Goal: Information Seeking & Learning: Compare options

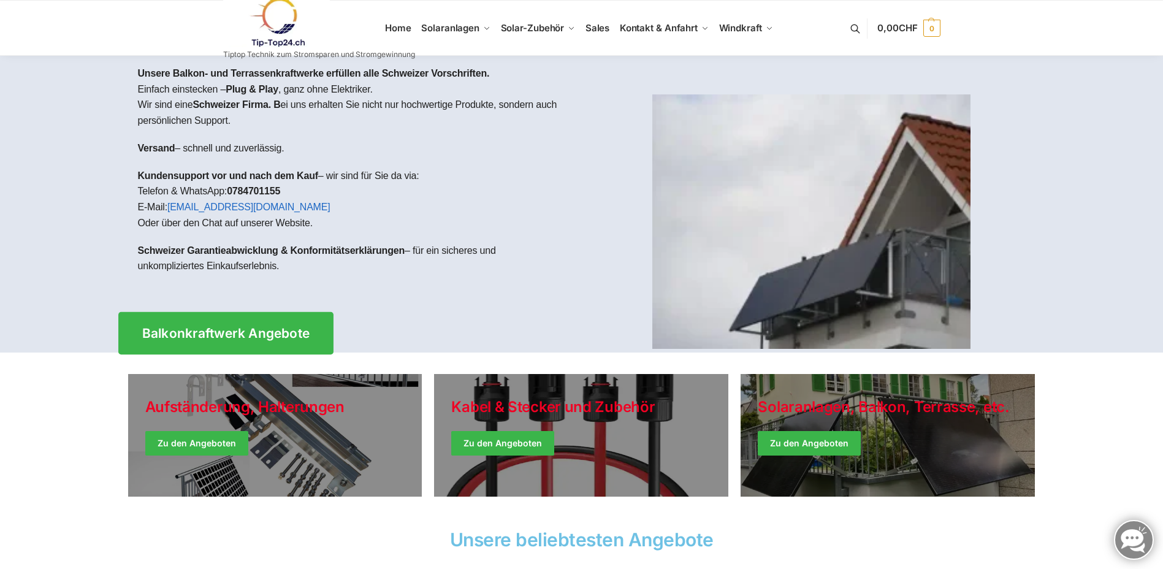
click at [262, 327] on span "Balkonkraftwerk Angebote" at bounding box center [226, 333] width 168 height 13
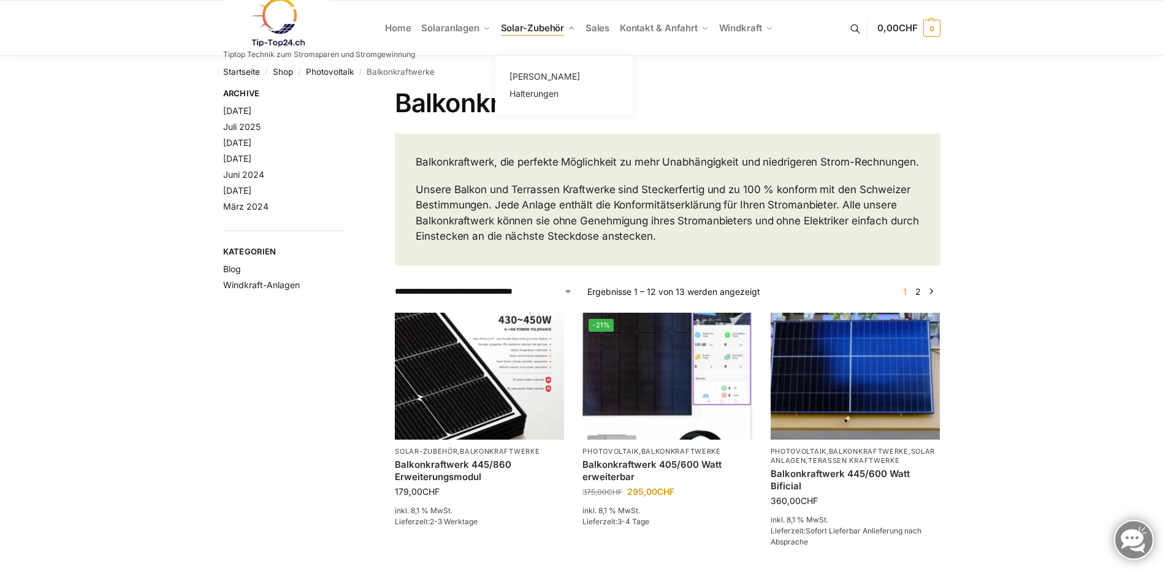
click at [561, 32] on span "Solar-Zubehör" at bounding box center [533, 28] width 64 height 12
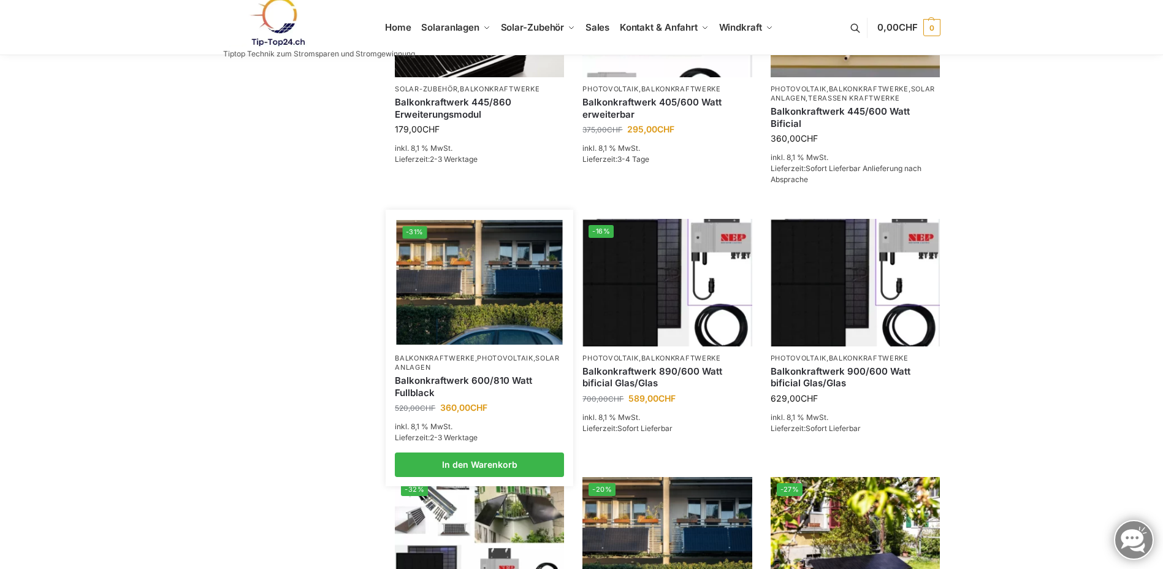
scroll to position [368, 0]
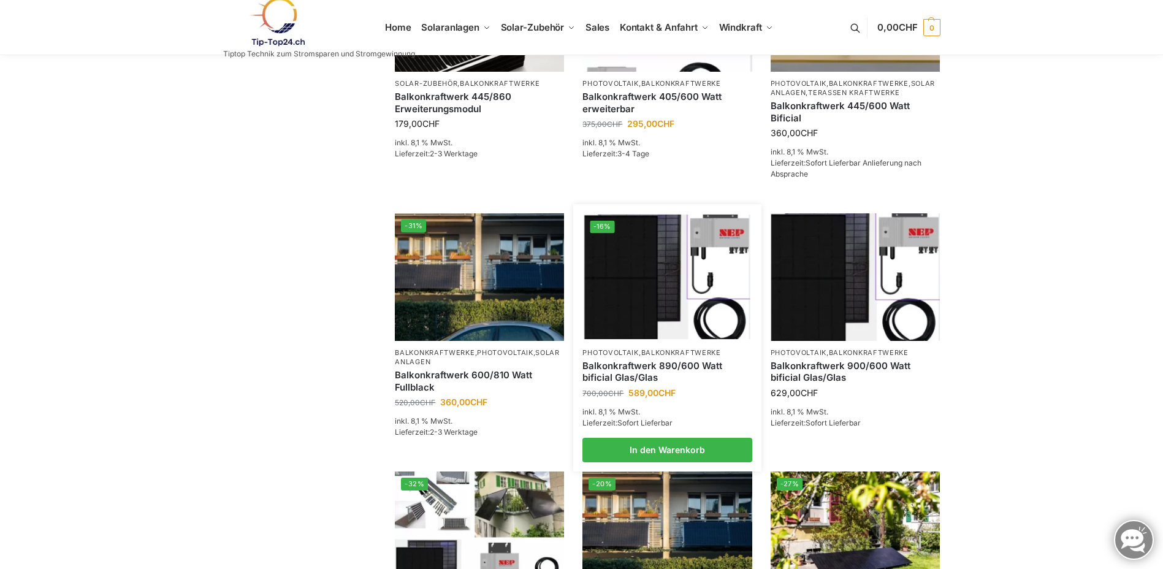
click at [640, 292] on img at bounding box center [667, 277] width 166 height 124
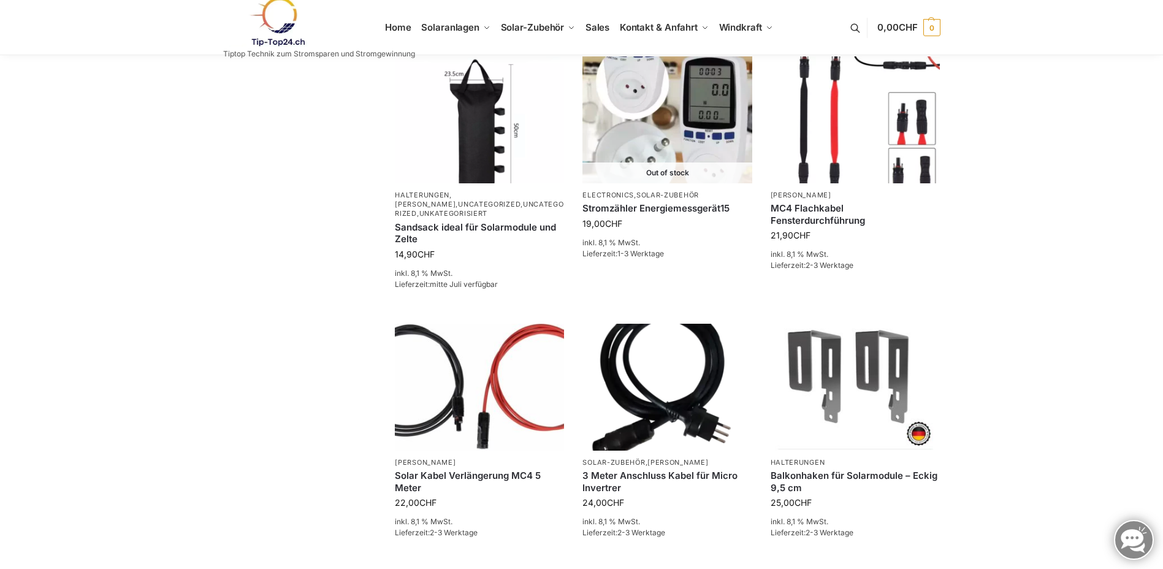
scroll to position [666, 0]
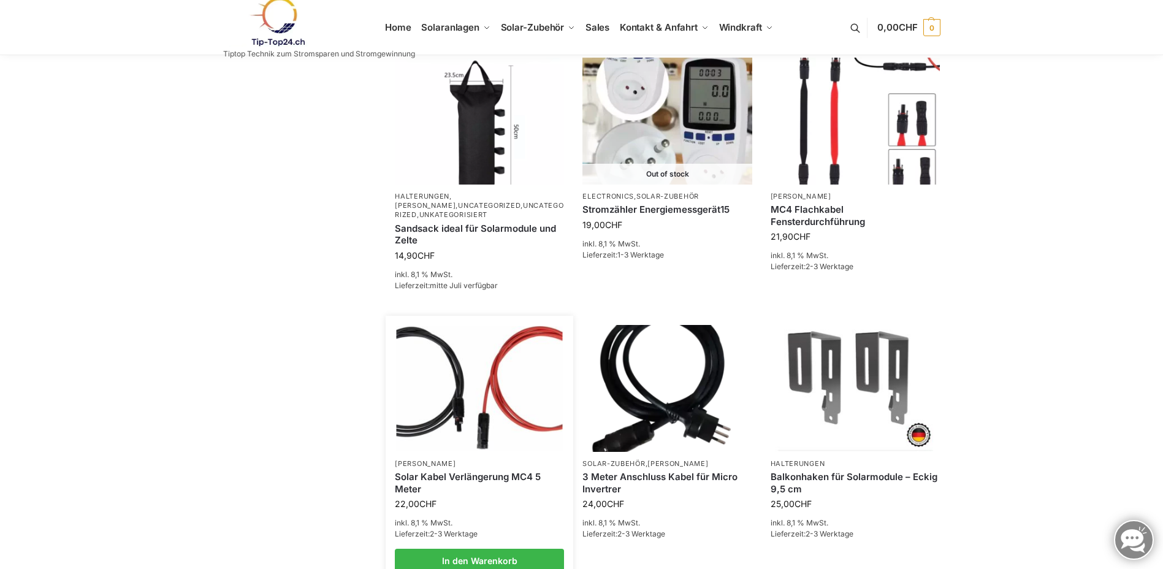
click at [416, 481] on link "Solar Kabel Verlängerung MC4 5 Meter" at bounding box center [479, 483] width 169 height 24
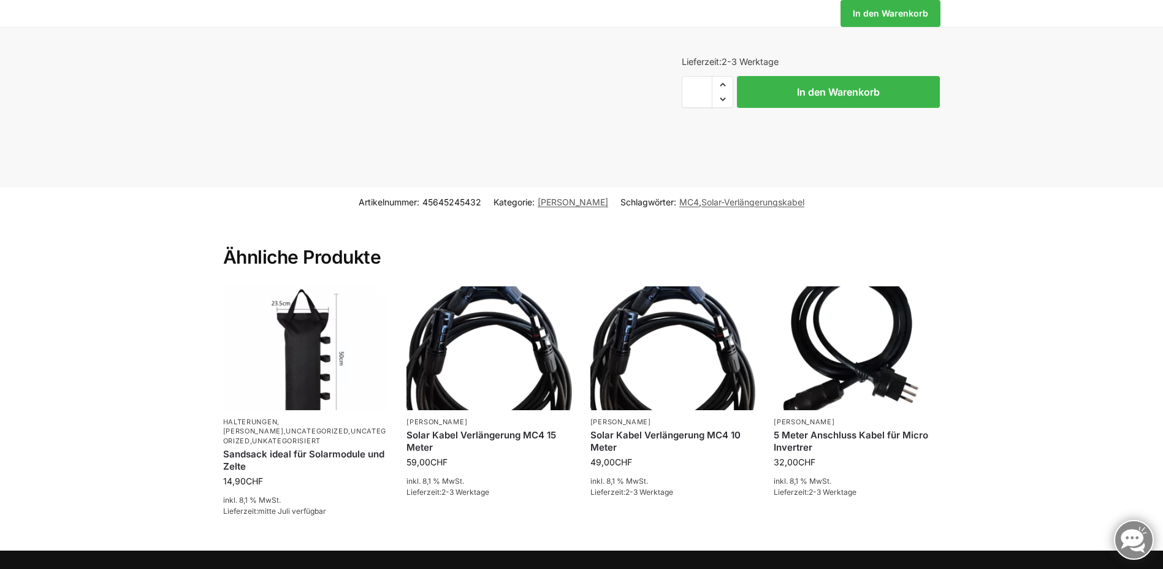
scroll to position [490, 0]
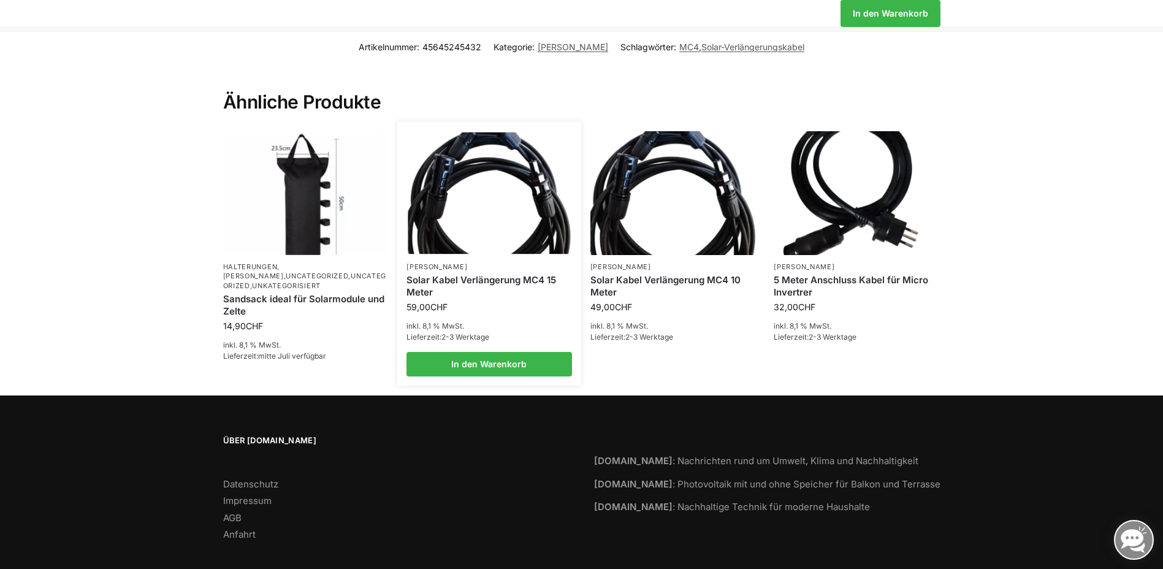
click at [470, 275] on link "Solar Kabel Verlängerung MC4 15 Meter" at bounding box center [489, 286] width 166 height 24
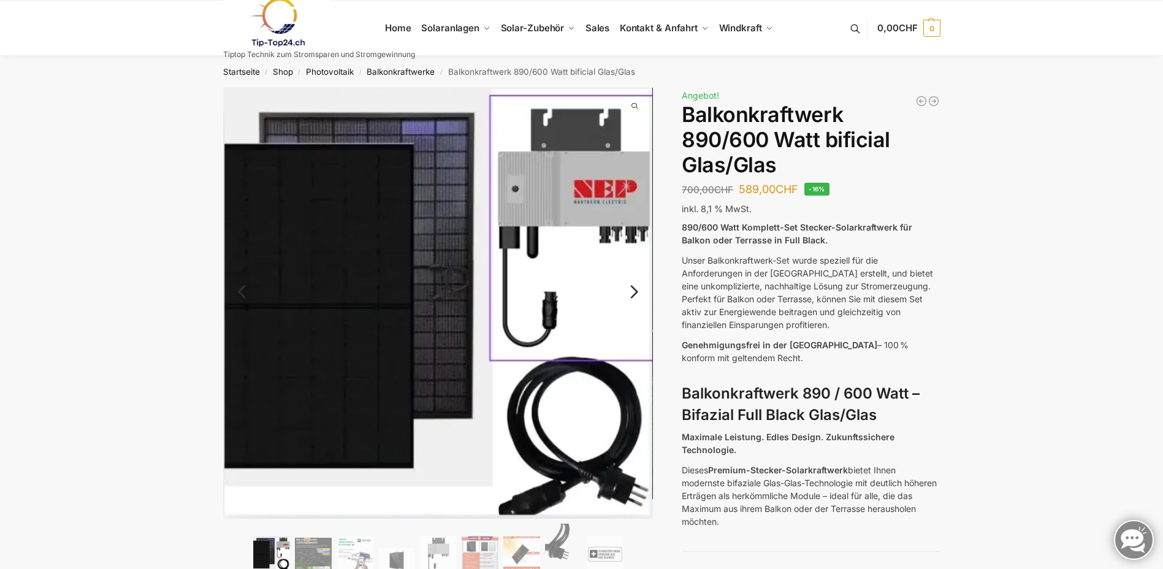
click at [635, 293] on link "Next" at bounding box center [632, 298] width 41 height 12
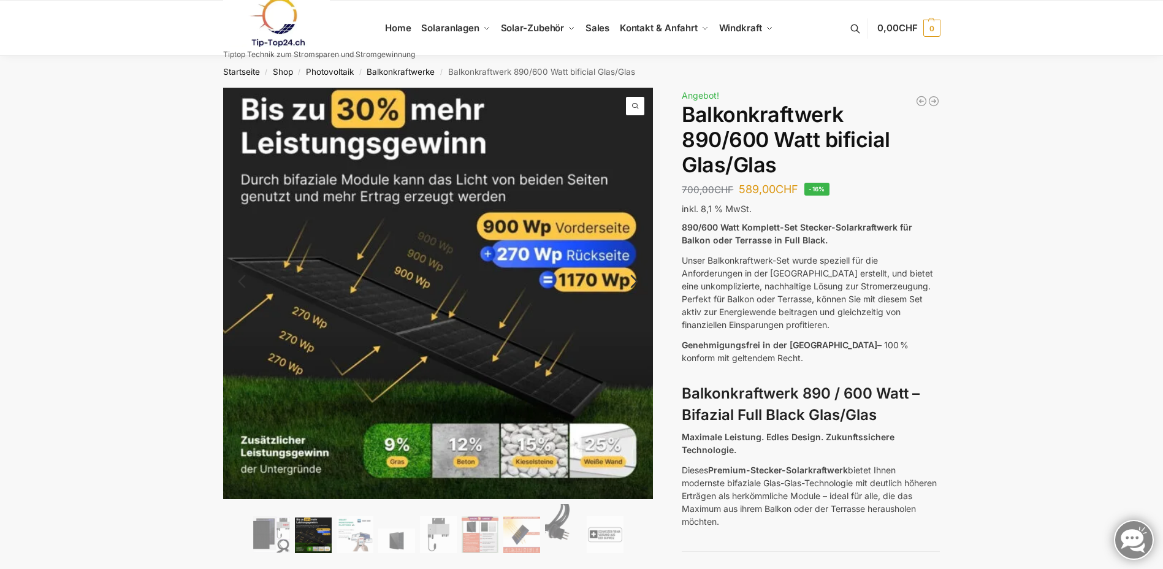
click at [636, 291] on link "Next" at bounding box center [632, 287] width 41 height 12
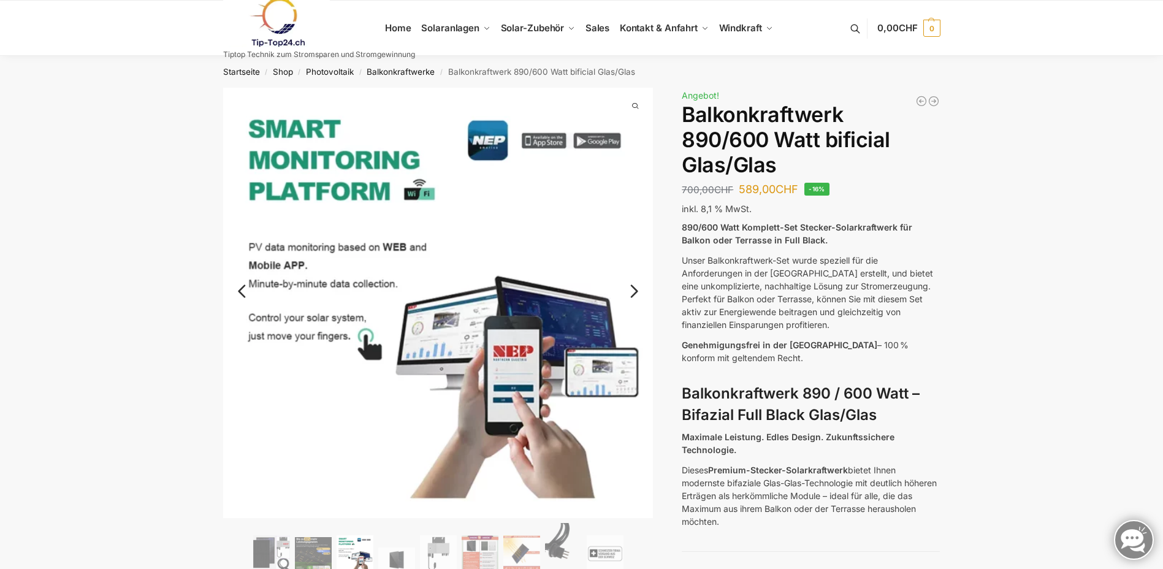
click at [636, 291] on link "Next" at bounding box center [632, 297] width 41 height 12
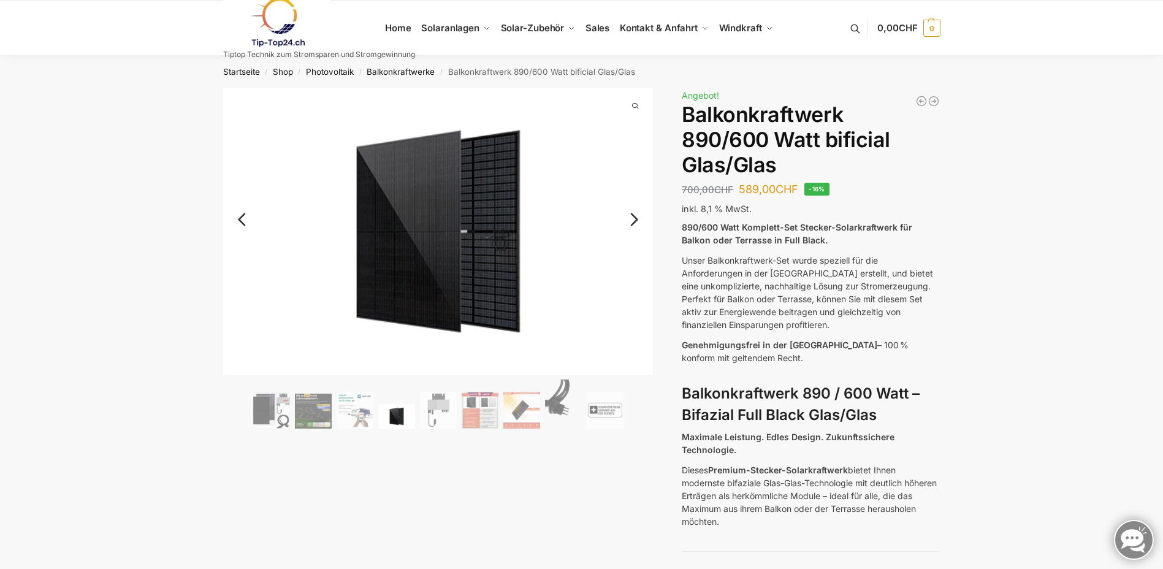
click at [632, 219] on link "Next" at bounding box center [632, 225] width 41 height 12
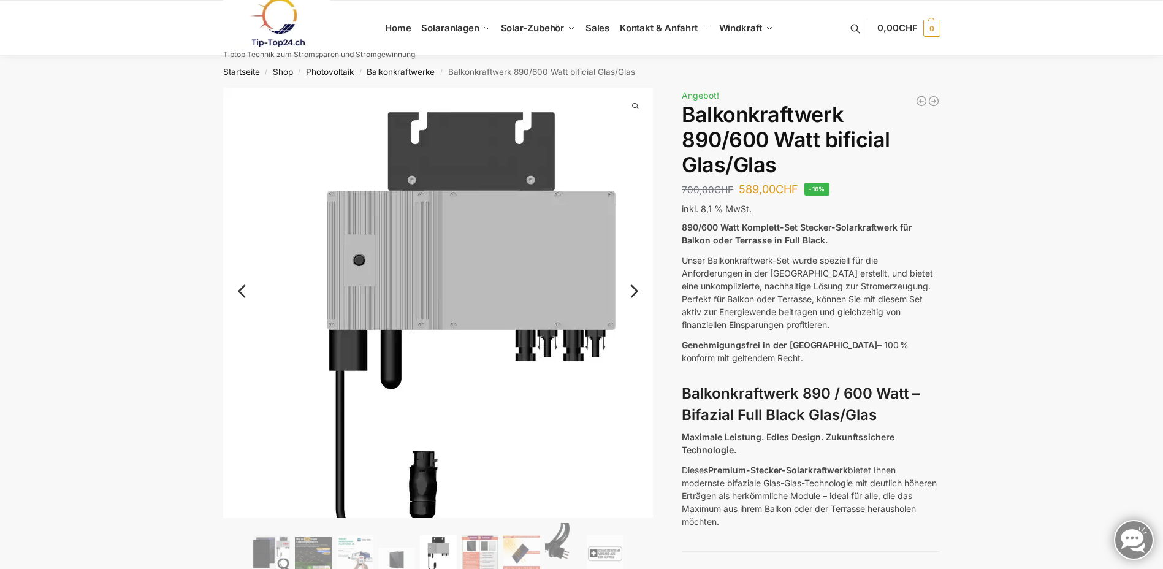
click at [632, 211] on img at bounding box center [468, 333] width 490 height 490
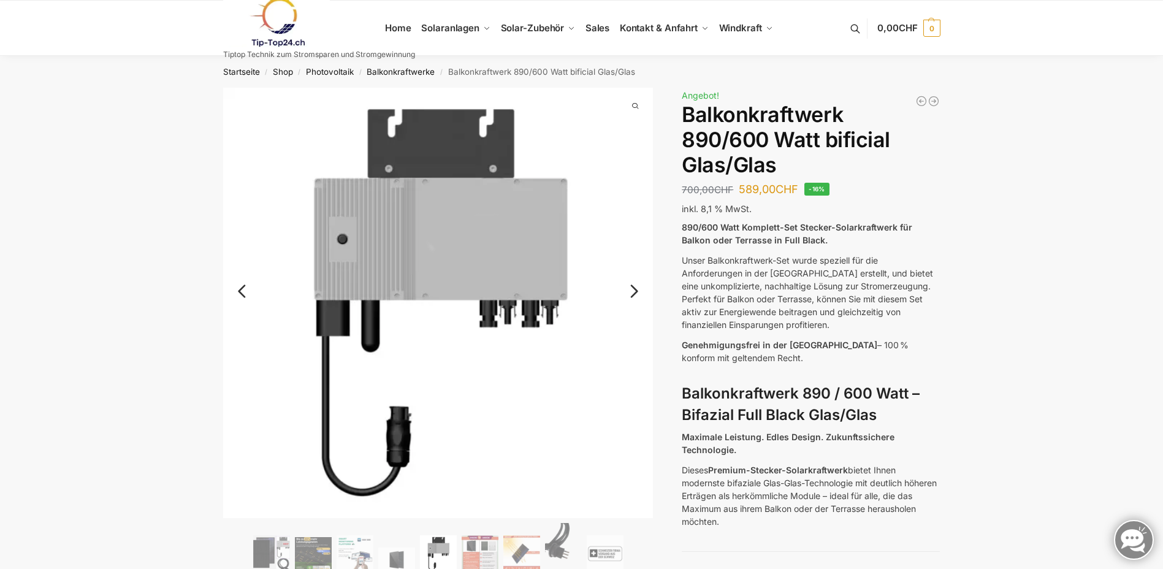
click at [636, 291] on link "Next" at bounding box center [632, 297] width 41 height 12
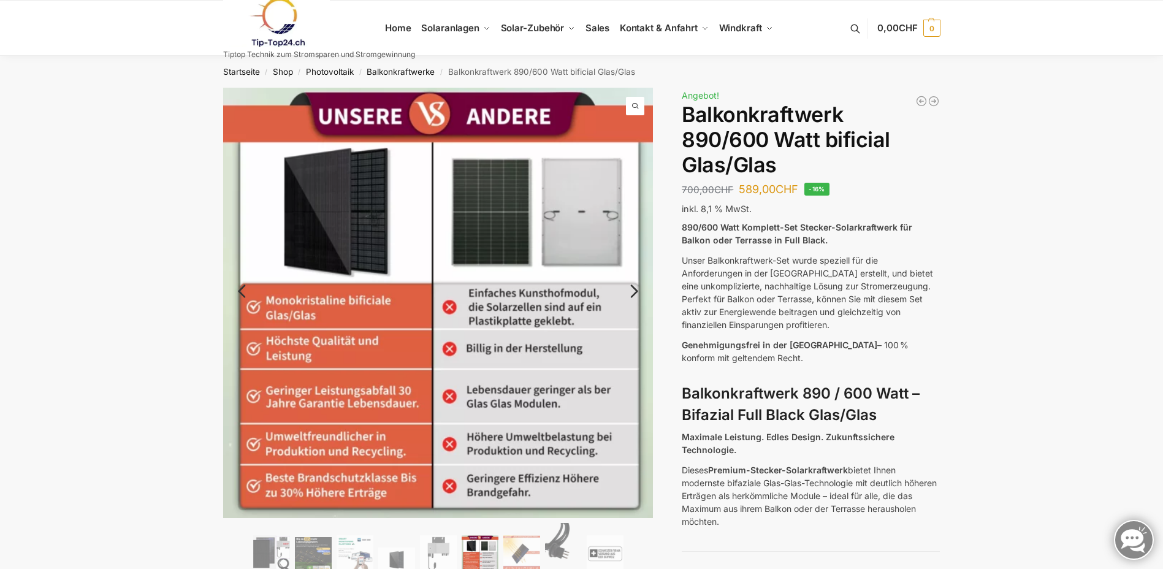
click at [636, 291] on link "Next" at bounding box center [632, 297] width 41 height 12
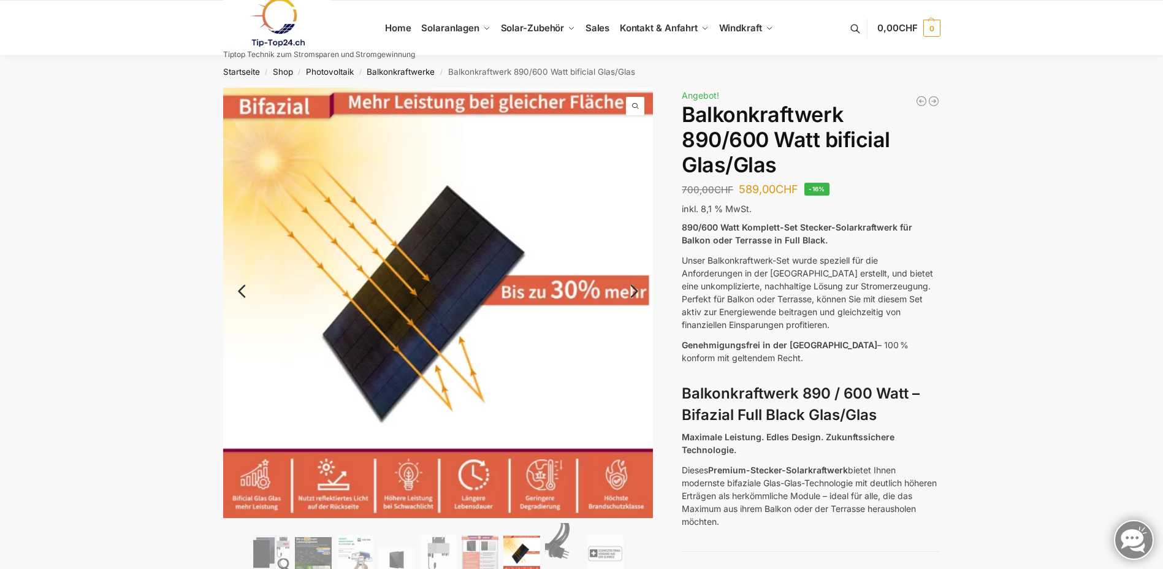
click at [636, 291] on link "Next" at bounding box center [632, 297] width 41 height 12
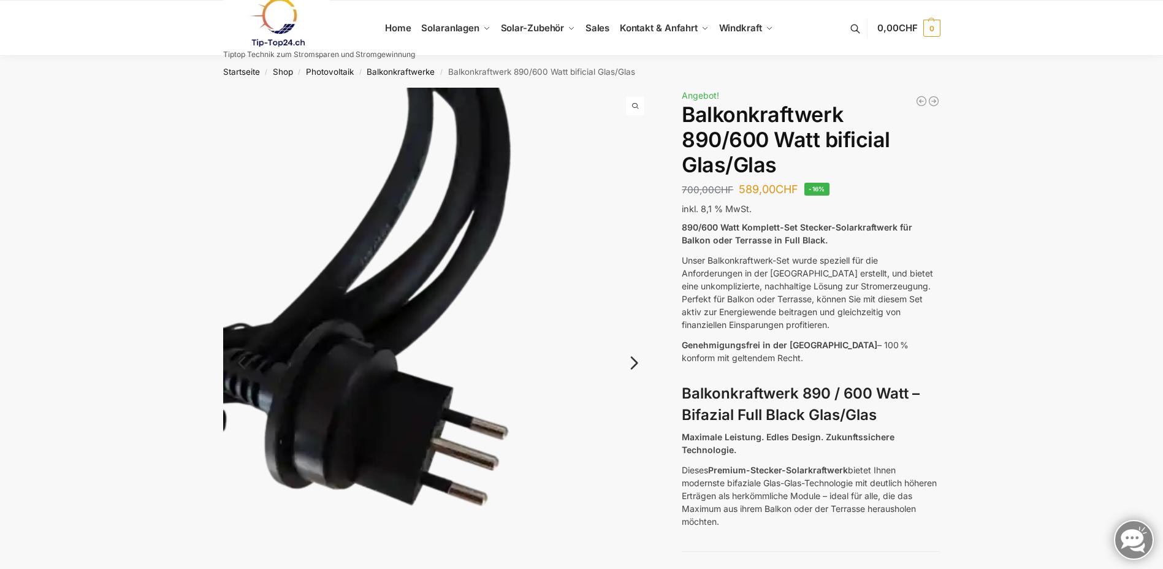
click at [636, 287] on img at bounding box center [438, 374] width 430 height 573
click at [637, 364] on link "Next" at bounding box center [632, 369] width 41 height 12
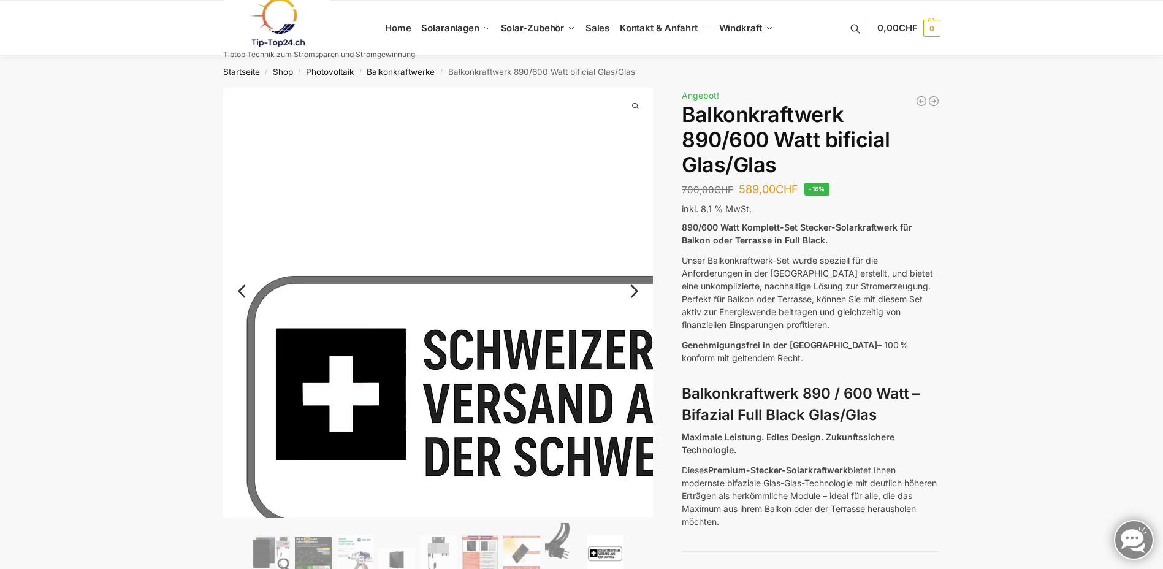
click at [637, 364] on img at bounding box center [537, 402] width 628 height 628
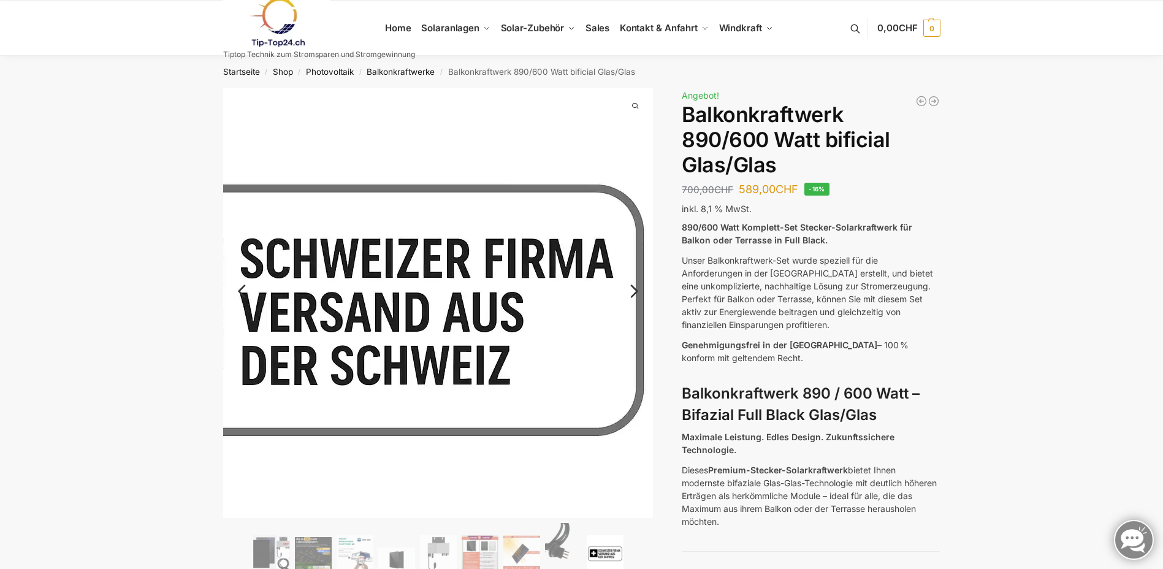
click at [624, 288] on img at bounding box center [354, 310] width 628 height 628
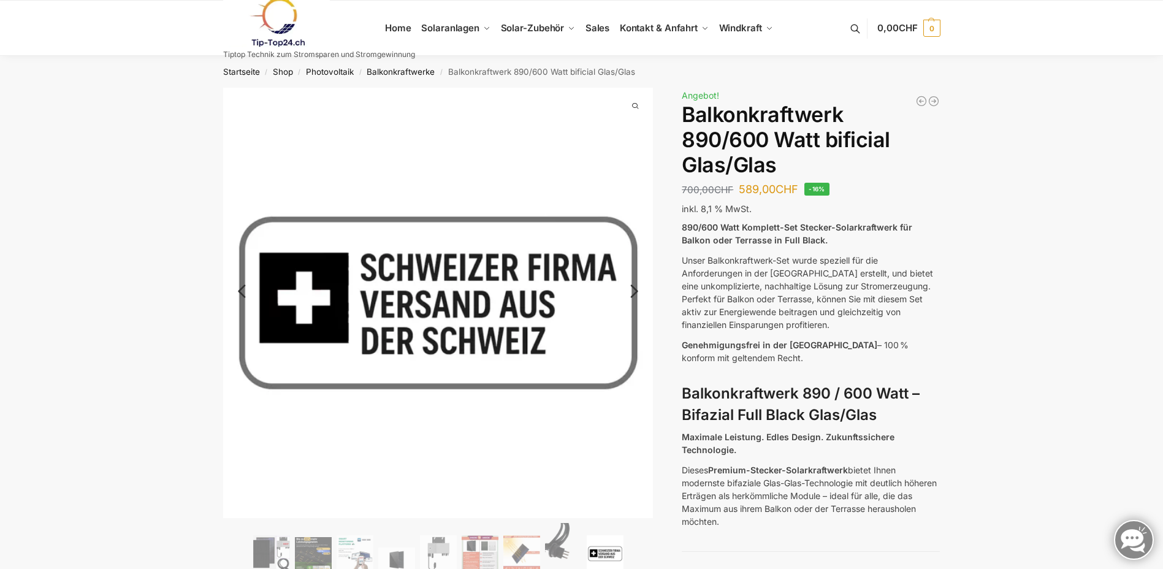
click at [636, 291] on link "Next" at bounding box center [632, 297] width 41 height 12
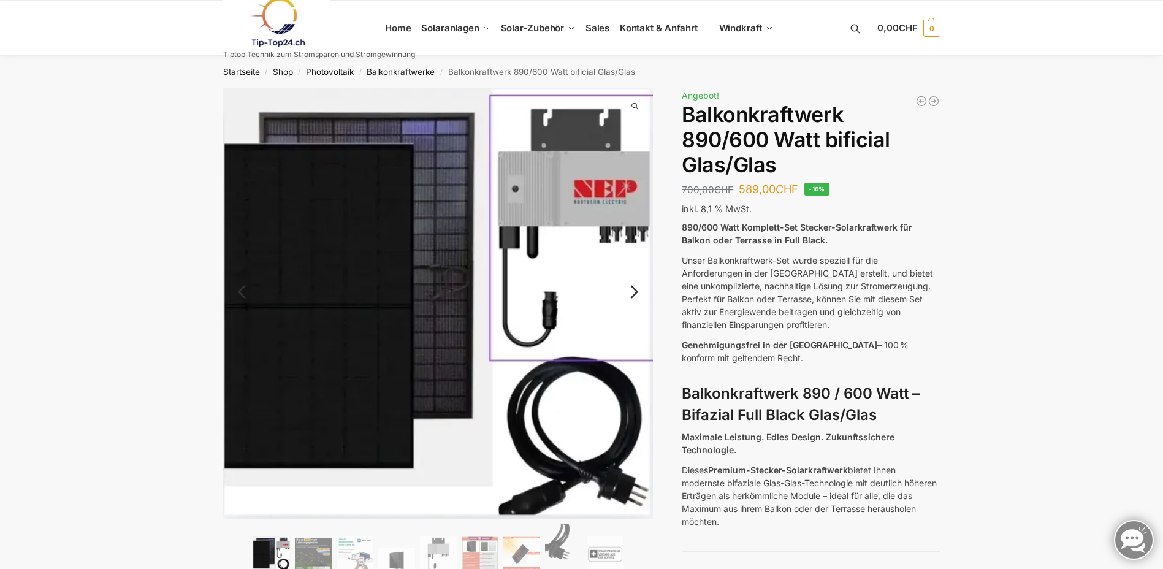
click at [631, 292] on link "Next" at bounding box center [632, 298] width 41 height 12
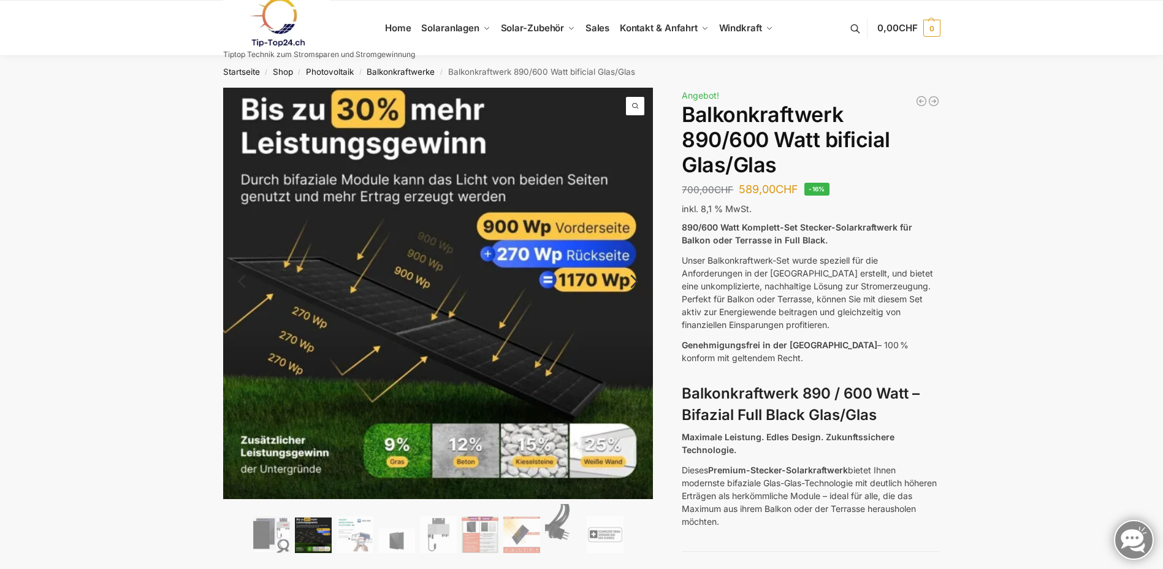
click at [631, 289] on link "Next" at bounding box center [632, 287] width 41 height 12
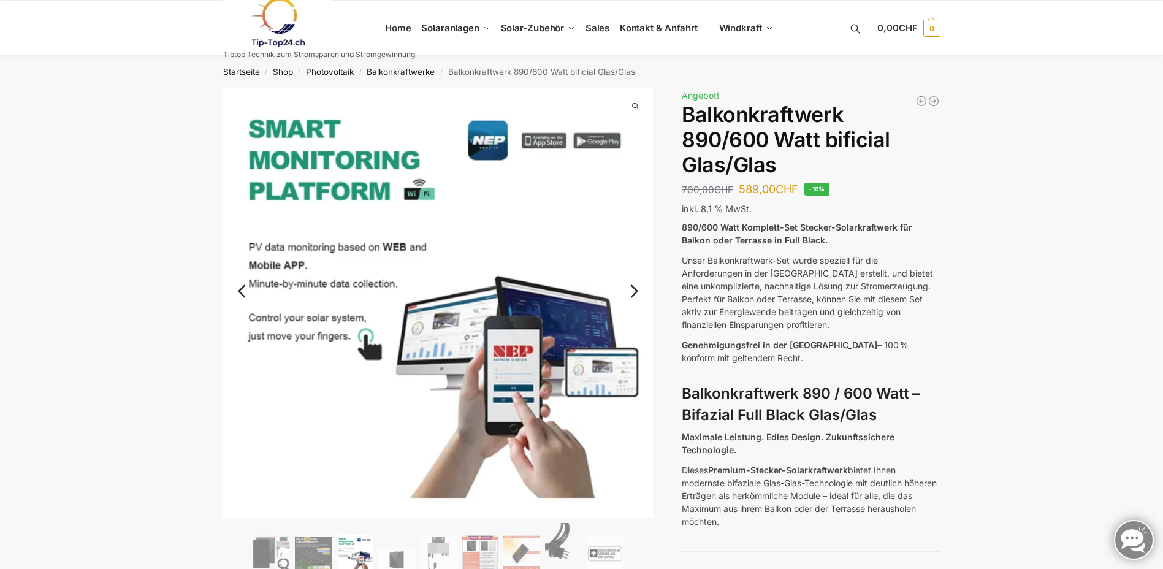
click at [631, 291] on link "Next" at bounding box center [632, 297] width 41 height 12
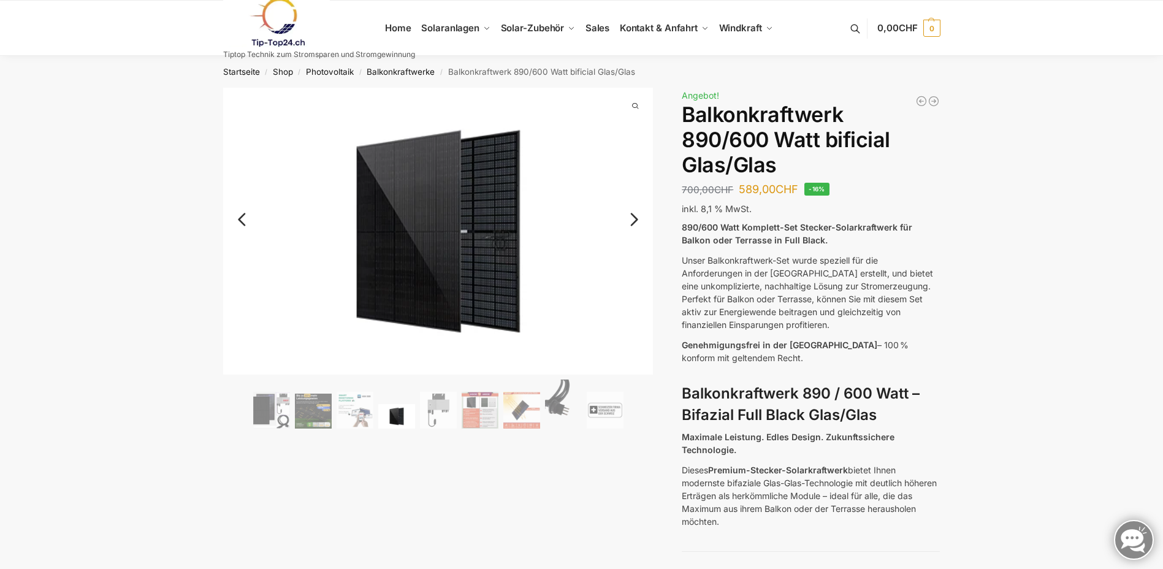
click at [631, 289] on img at bounding box center [438, 231] width 430 height 287
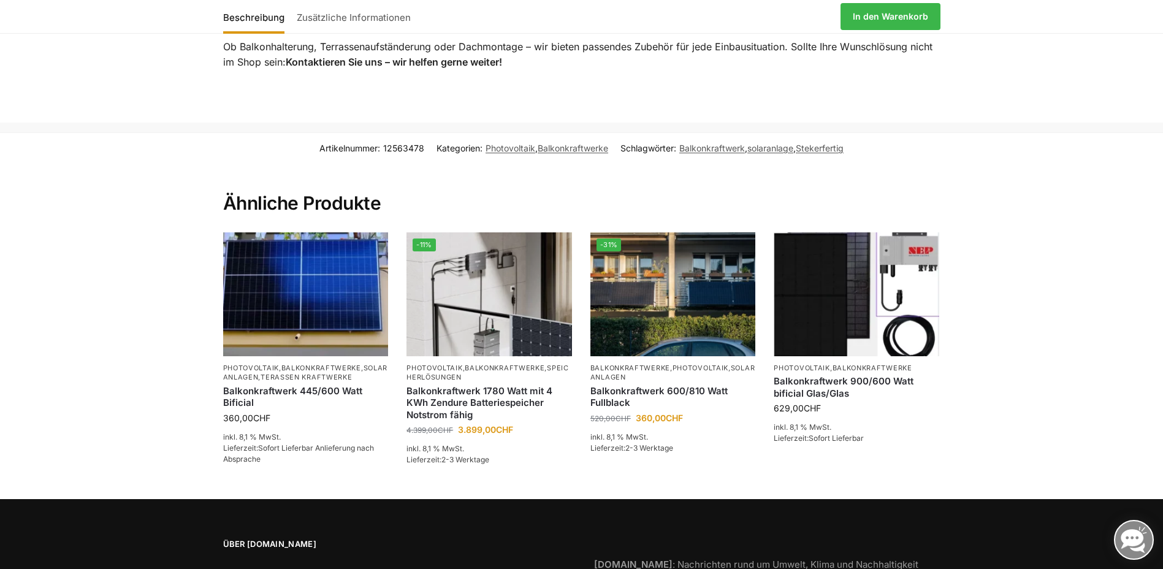
scroll to position [2820, 0]
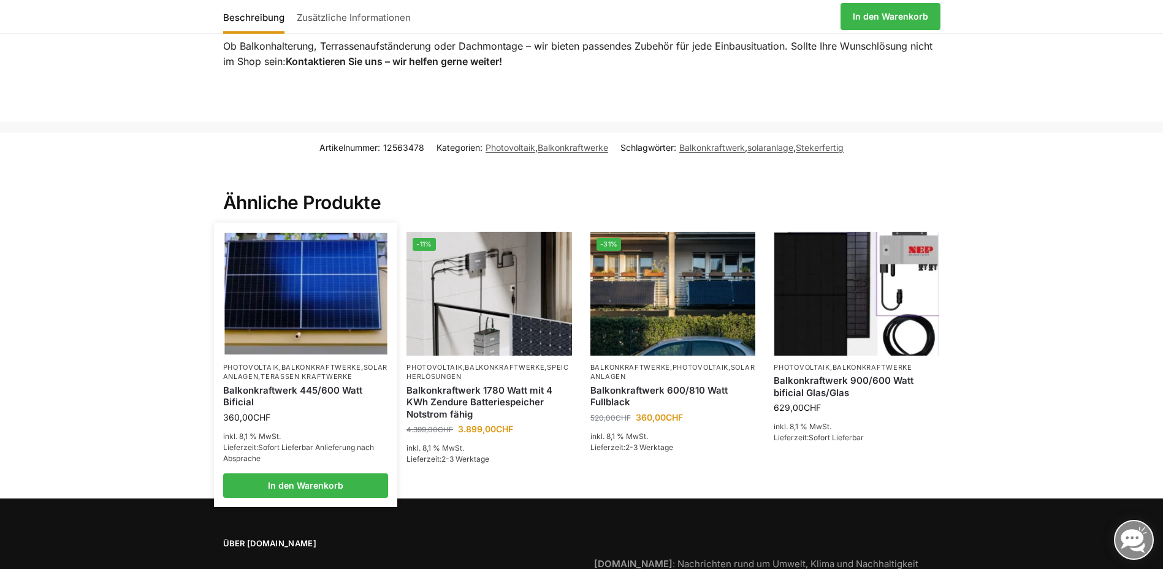
click at [291, 327] on img at bounding box center [305, 294] width 162 height 122
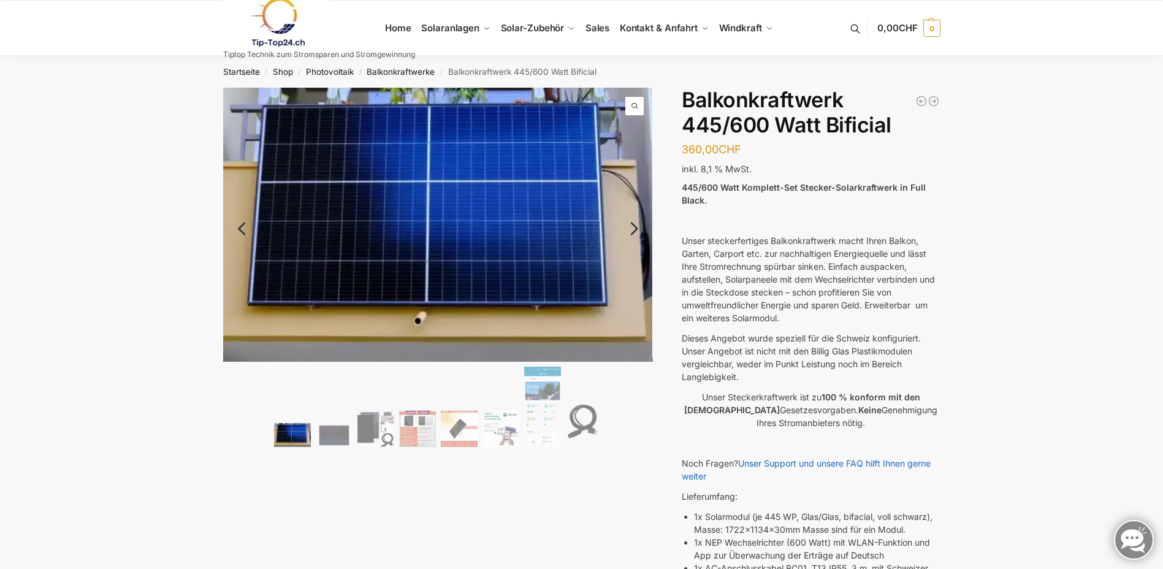
click at [639, 229] on link "Next" at bounding box center [632, 235] width 41 height 12
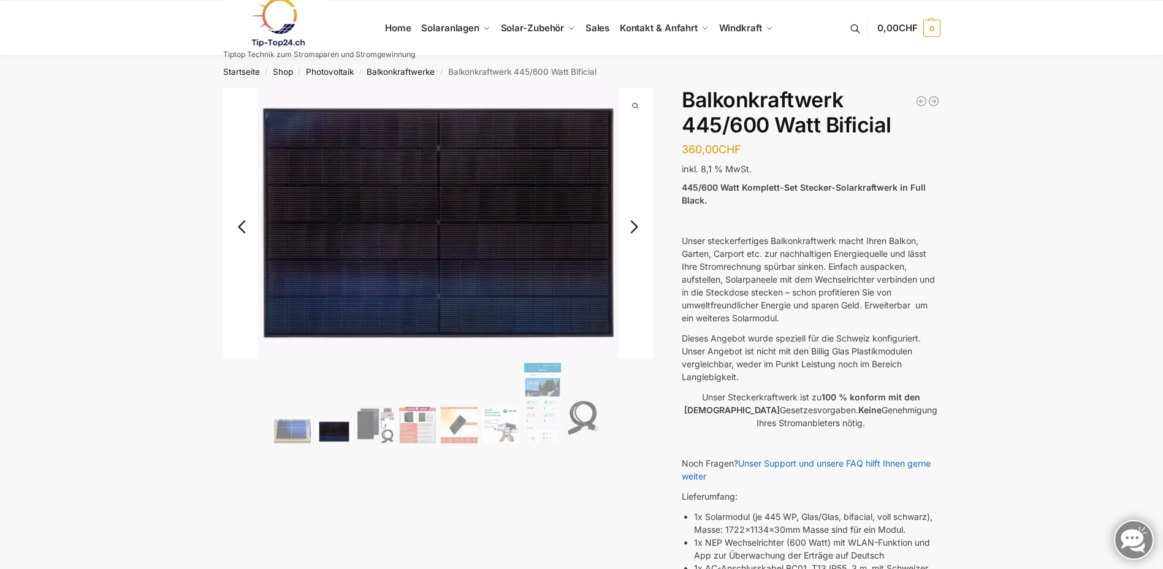
click at [639, 227] on link "Next" at bounding box center [632, 233] width 41 height 12
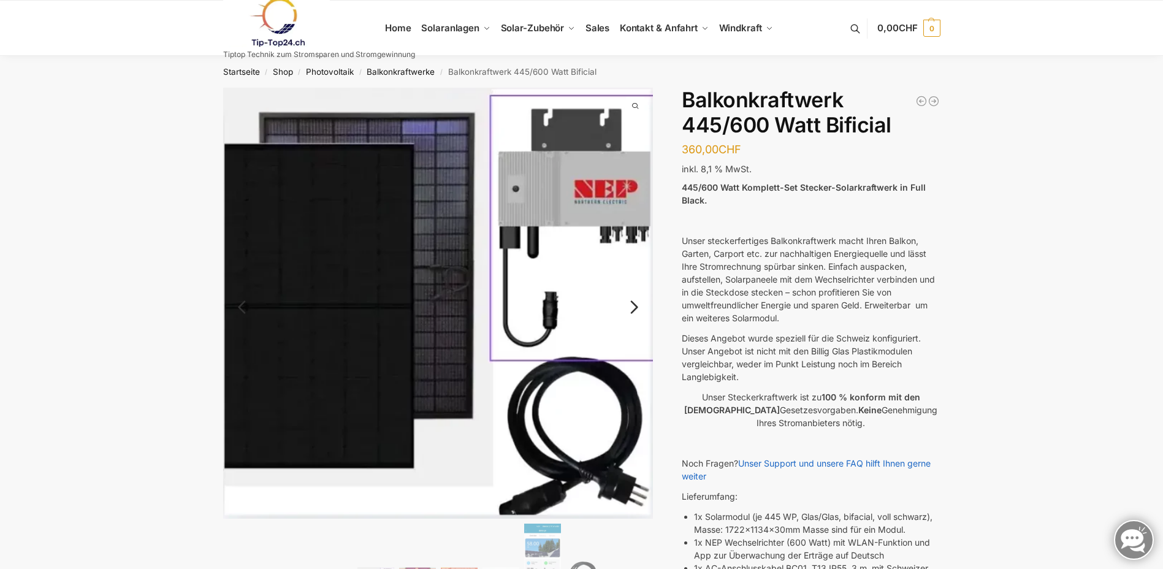
click at [639, 223] on img at bounding box center [438, 303] width 430 height 431
click at [633, 308] on link "Next" at bounding box center [632, 313] width 41 height 12
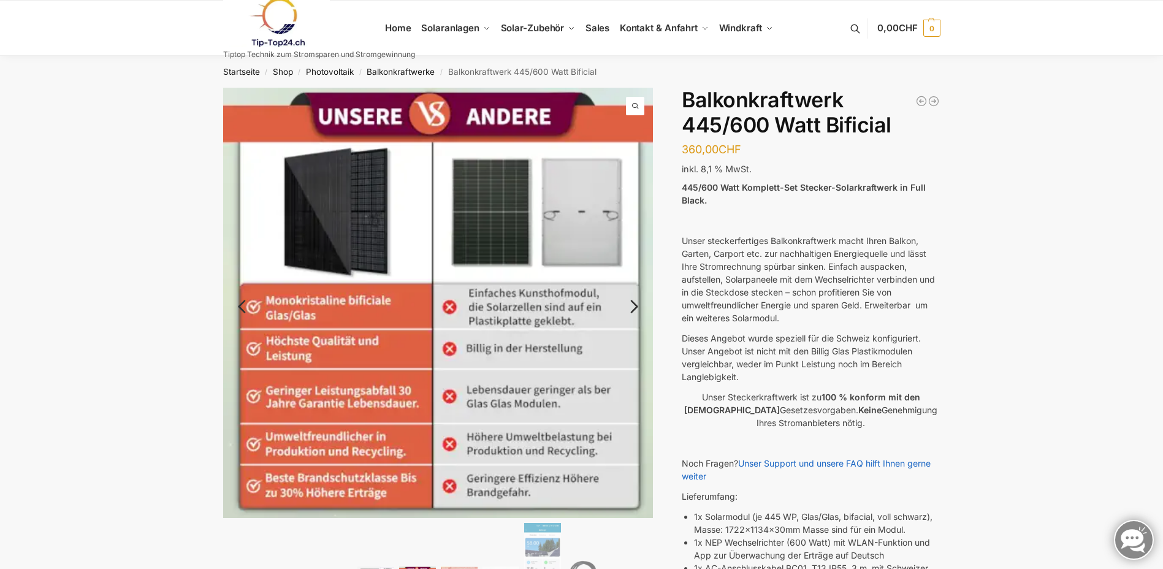
click at [633, 308] on link "Next" at bounding box center [632, 313] width 41 height 12
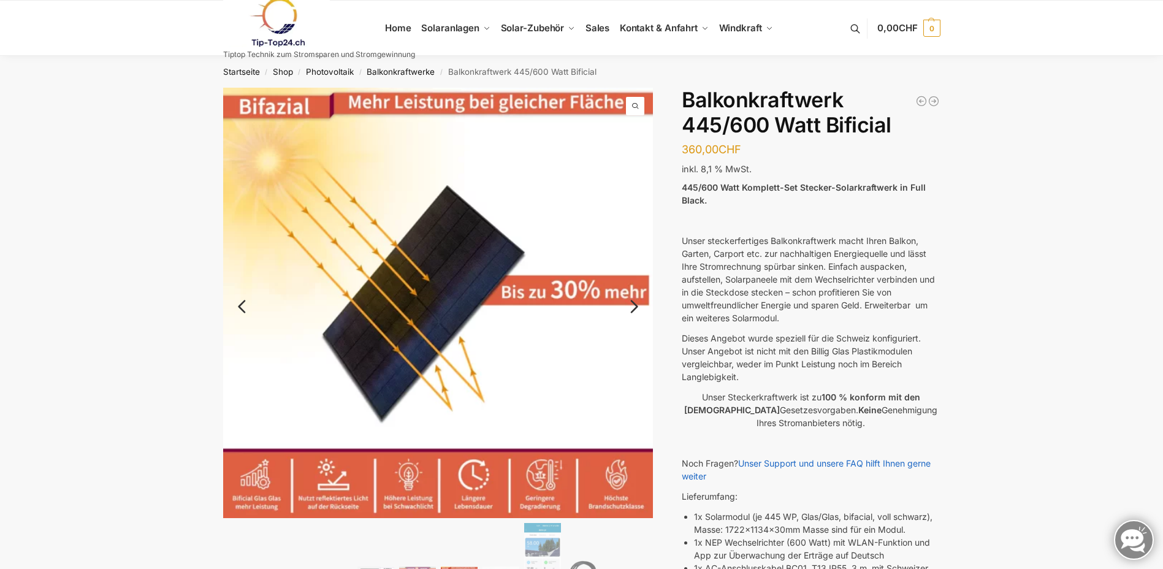
click at [633, 308] on link "Next" at bounding box center [632, 313] width 41 height 12
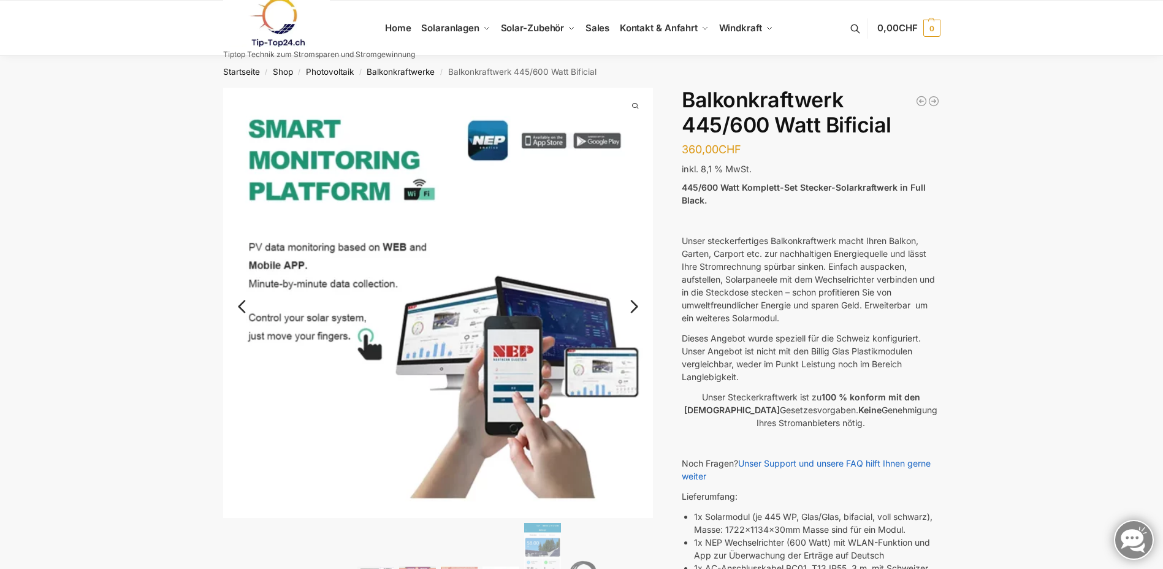
click at [633, 308] on link "Next" at bounding box center [632, 313] width 41 height 12
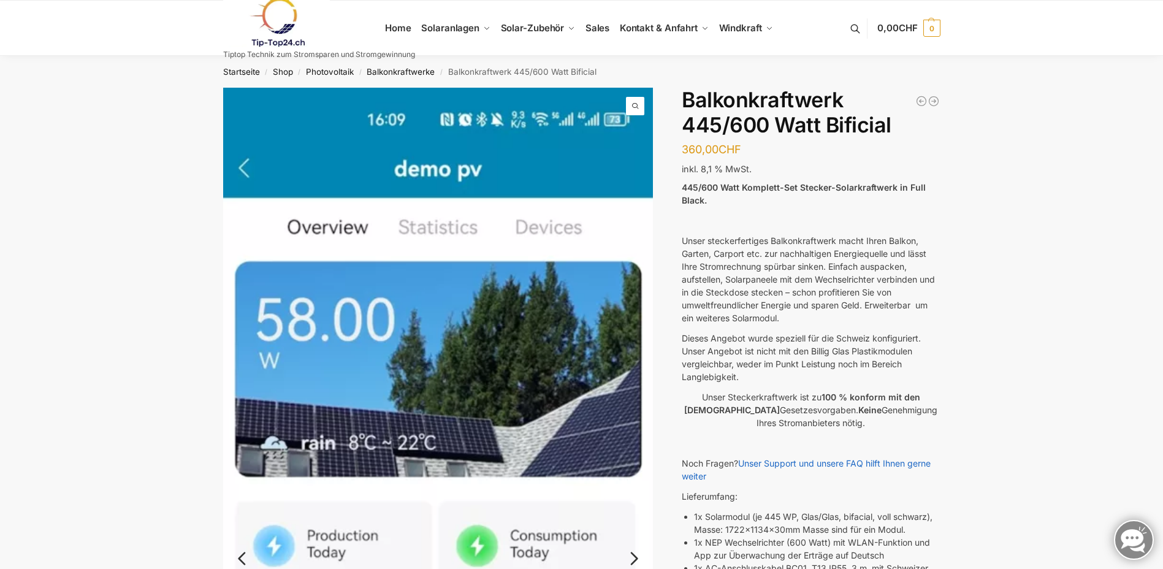
click at [633, 308] on img at bounding box center [438, 555] width 430 height 934
click at [633, 311] on img at bounding box center [438, 555] width 430 height 934
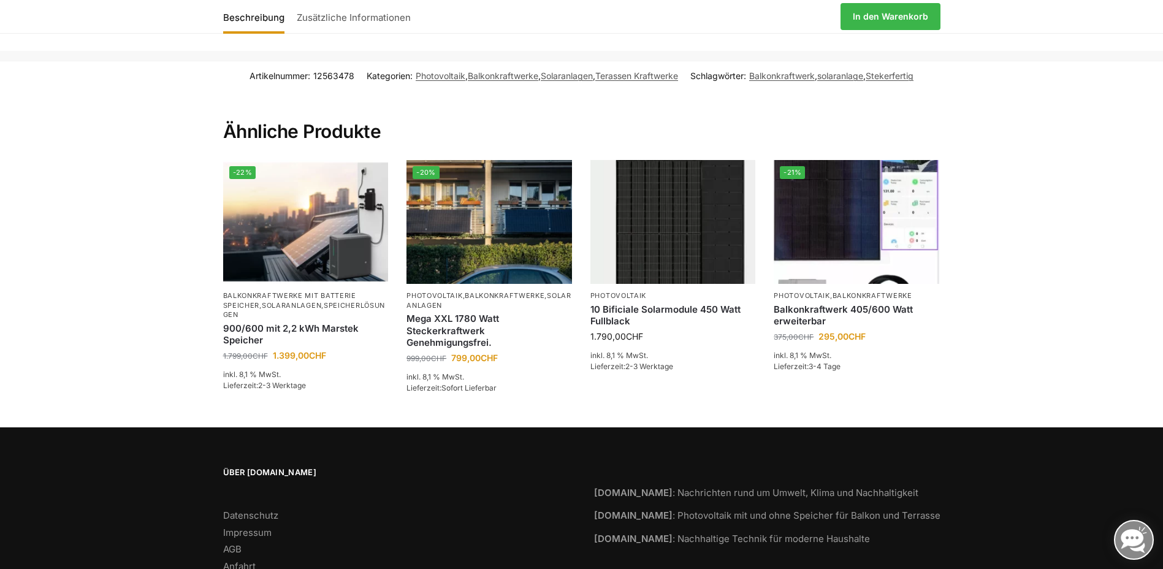
scroll to position [1962, 0]
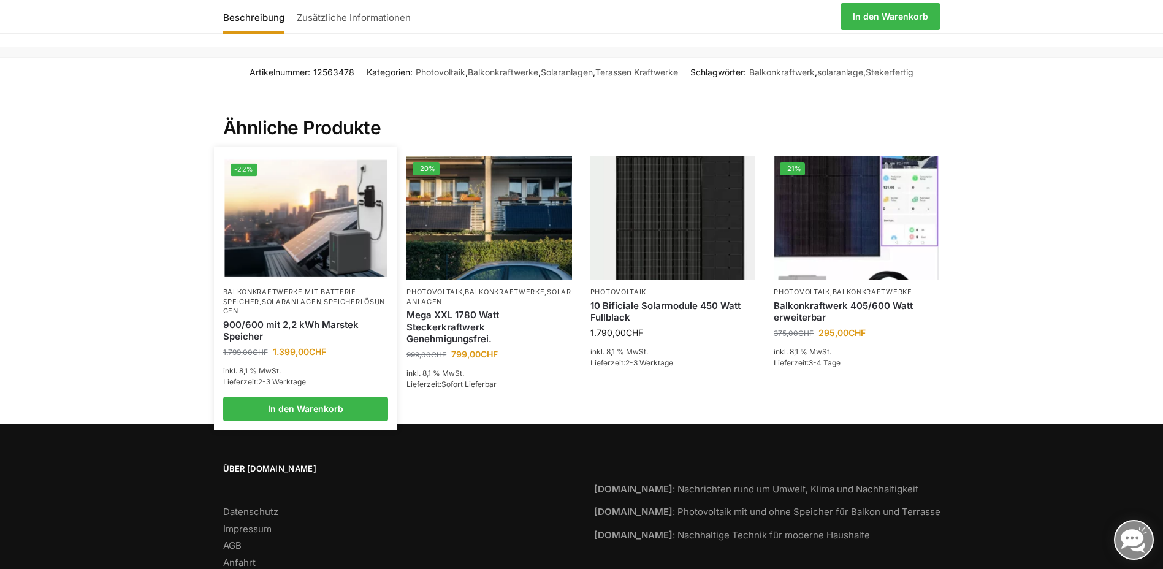
click at [295, 319] on link "900/600 mit 2,2 kWh Marstek Speicher" at bounding box center [306, 331] width 166 height 24
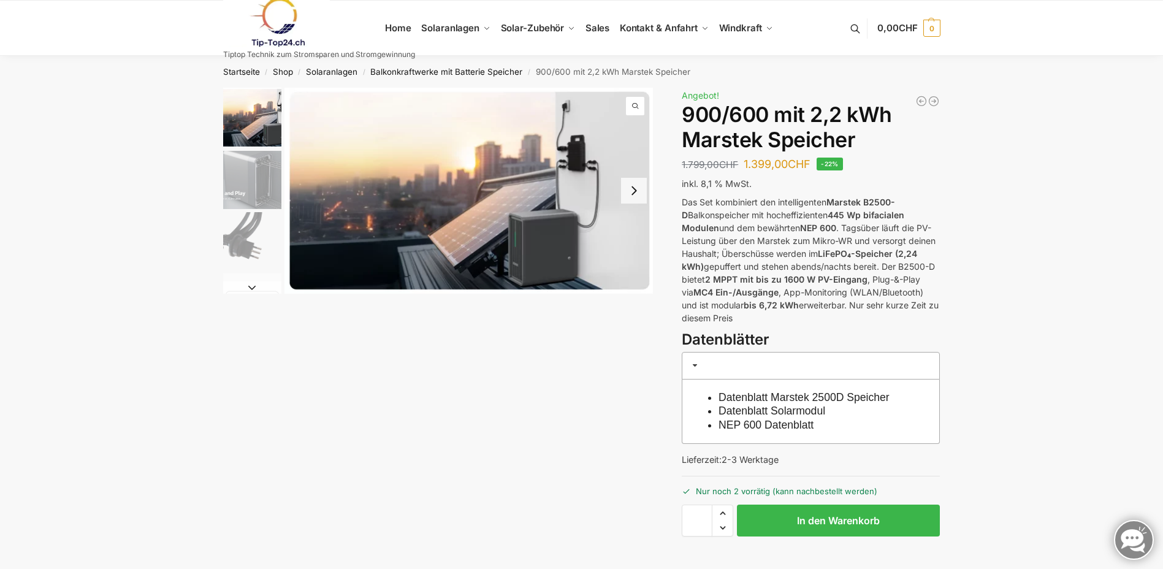
click at [641, 192] on button "Next slide" at bounding box center [634, 191] width 26 height 26
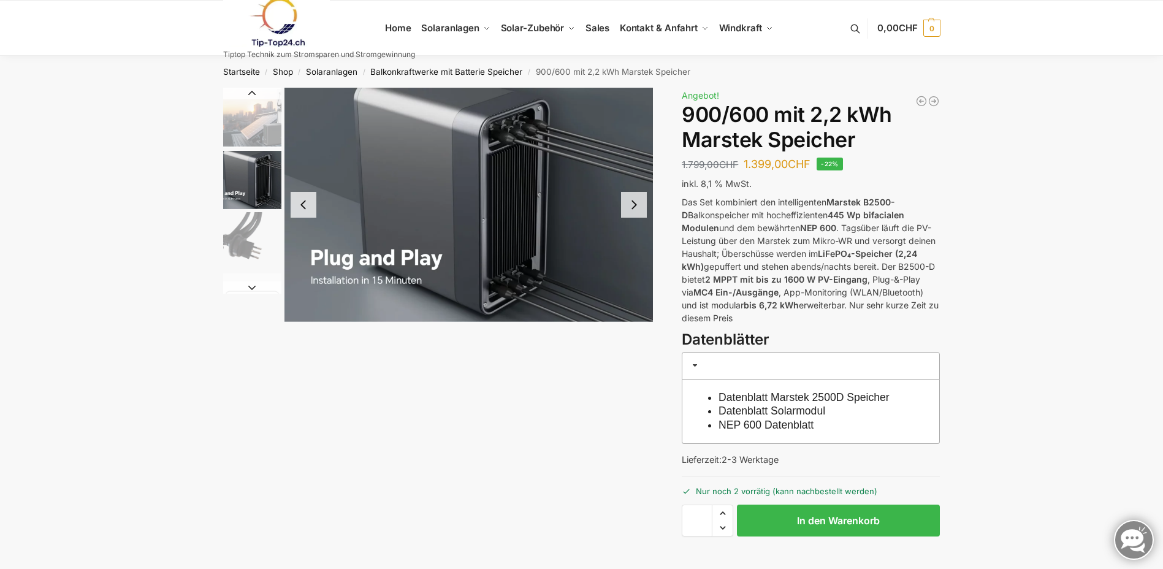
click at [635, 198] on button "Next slide" at bounding box center [634, 205] width 26 height 26
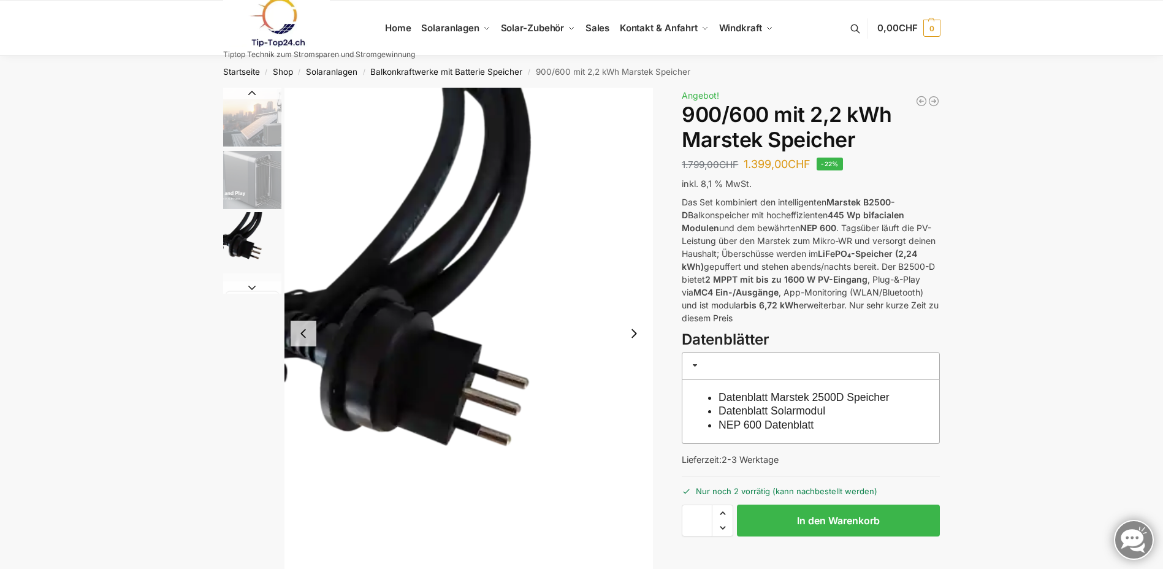
click at [636, 334] on button "Next slide" at bounding box center [634, 334] width 26 height 26
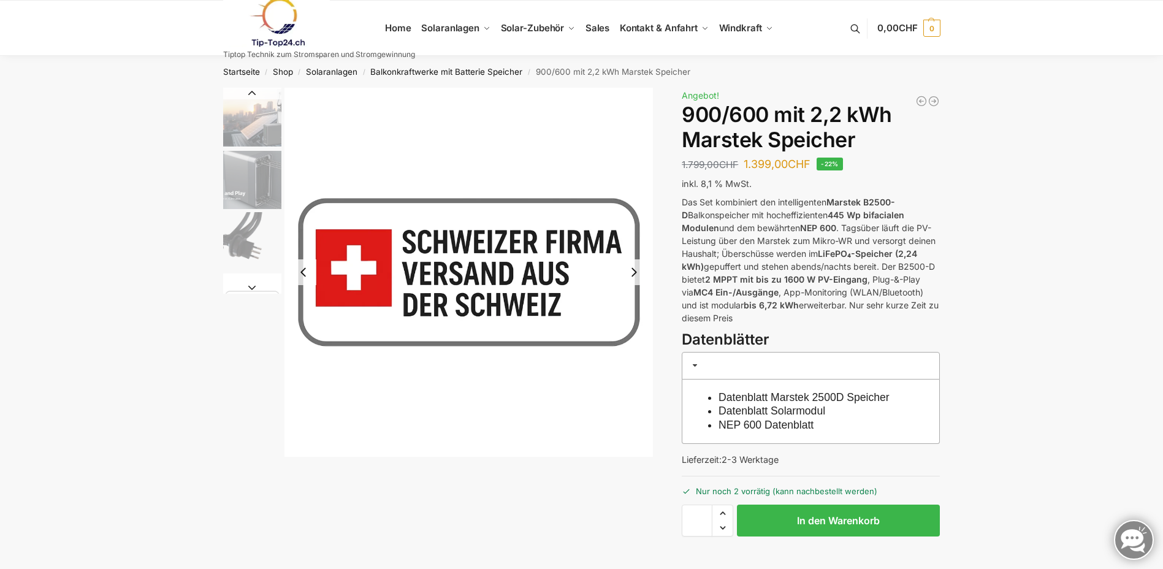
click at [636, 334] on img "4 / 8" at bounding box center [468, 272] width 369 height 369
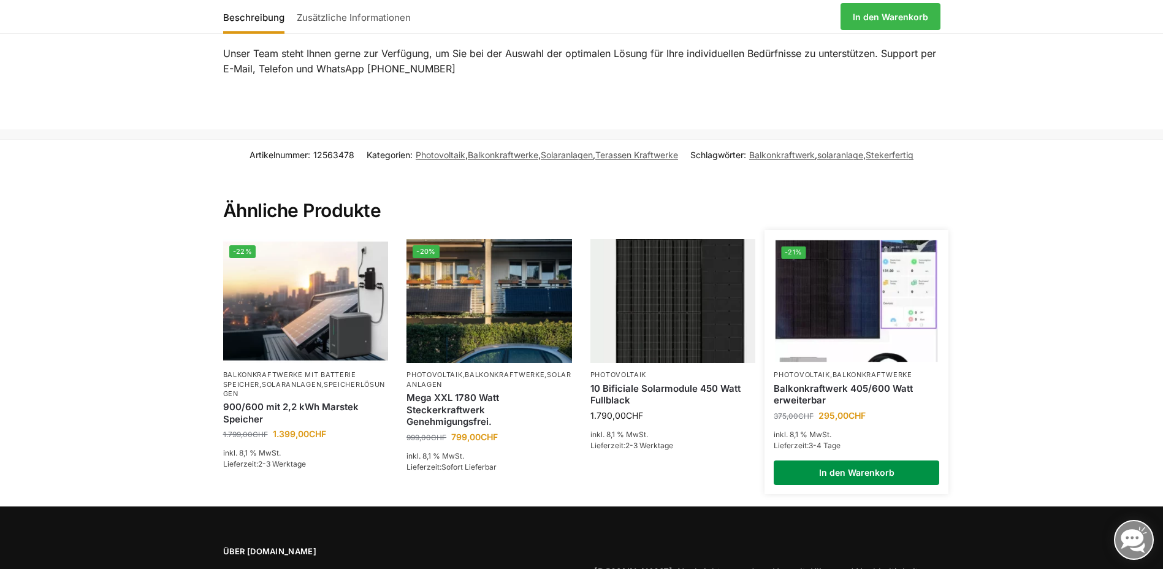
scroll to position [1787, 0]
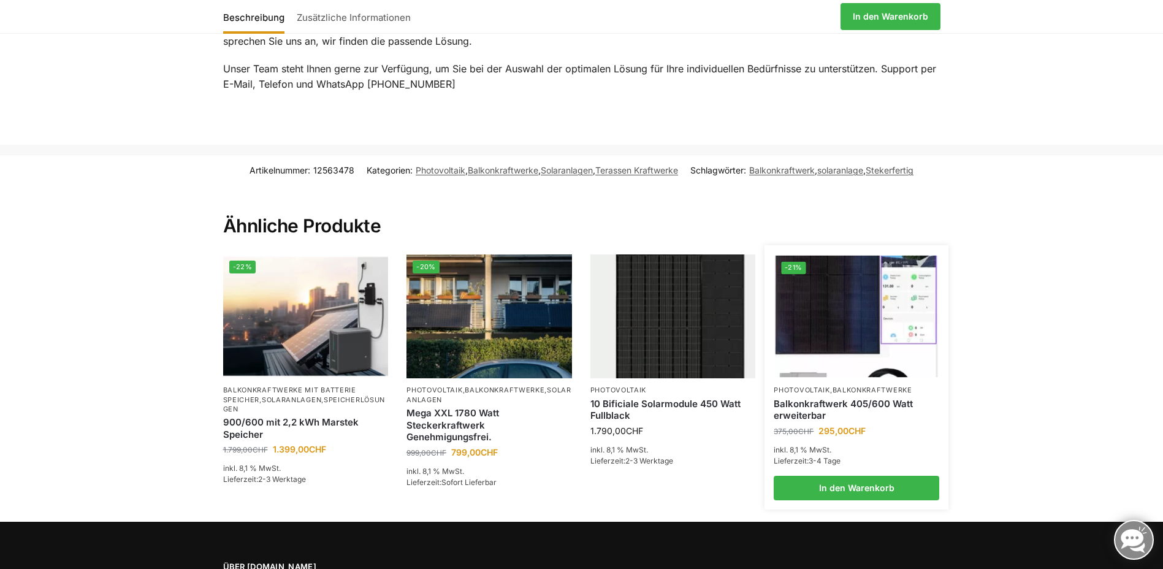
click at [802, 323] on img at bounding box center [857, 317] width 162 height 122
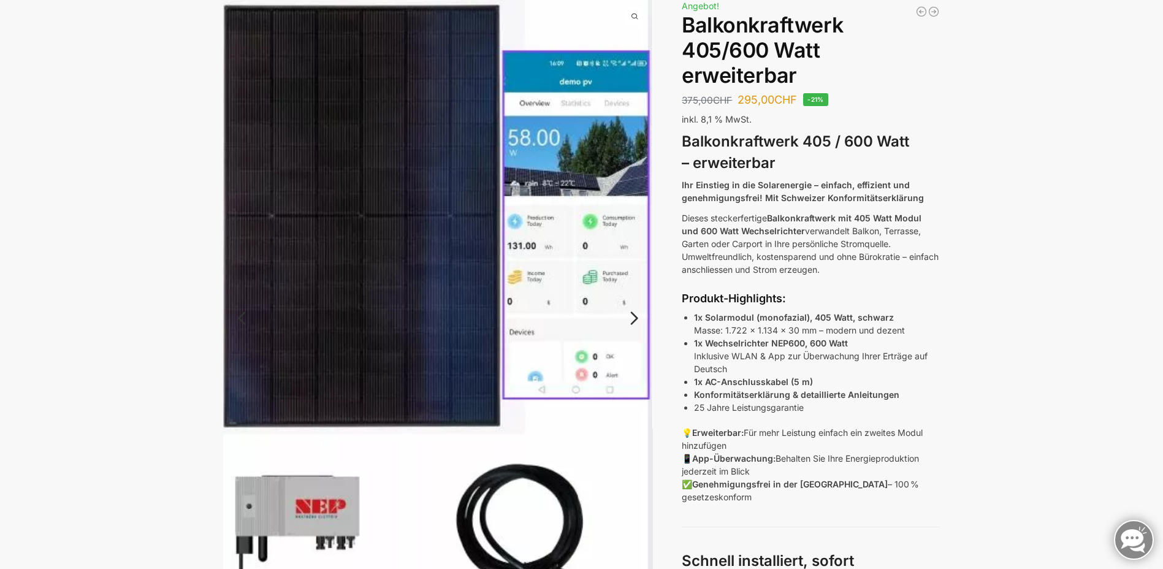
scroll to position [61, 0]
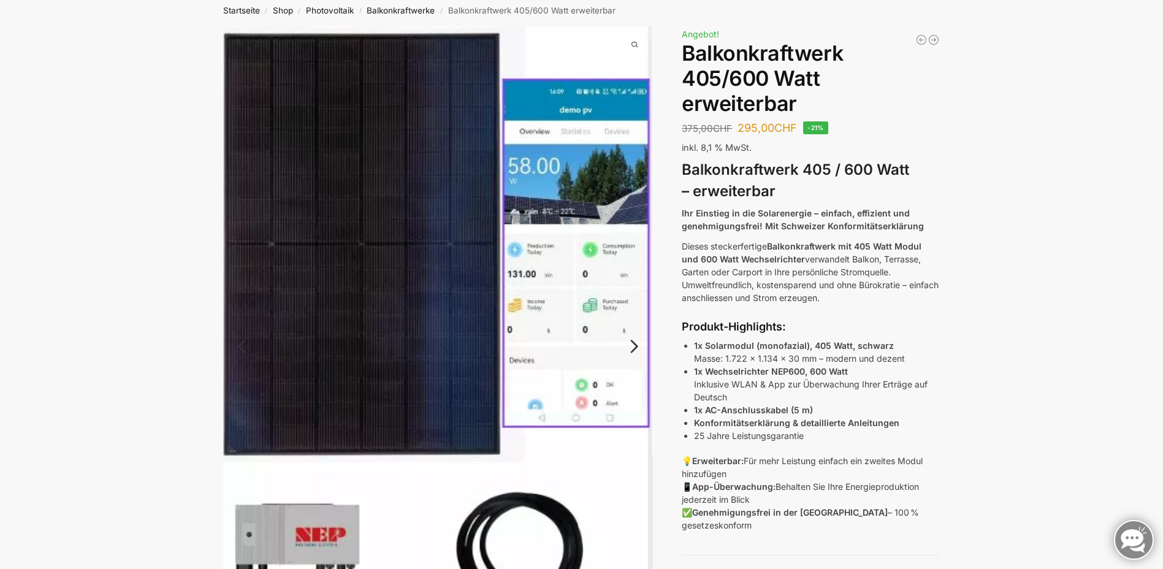
click at [636, 348] on link "Next" at bounding box center [632, 352] width 41 height 12
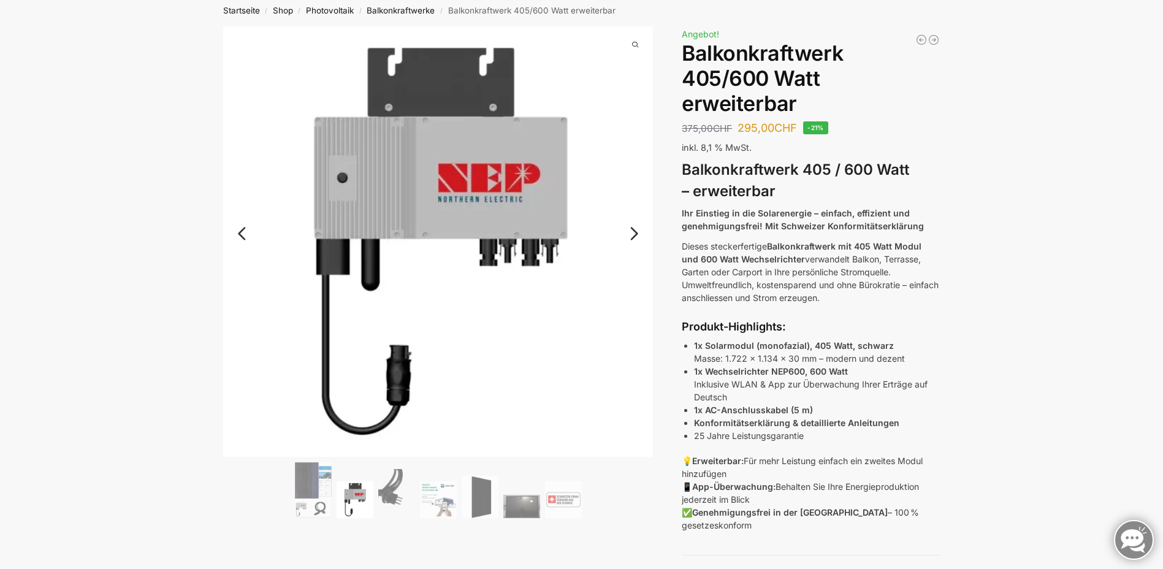
click at [636, 348] on img at bounding box center [438, 241] width 430 height 430
click at [632, 234] on link "Next" at bounding box center [632, 240] width 41 height 12
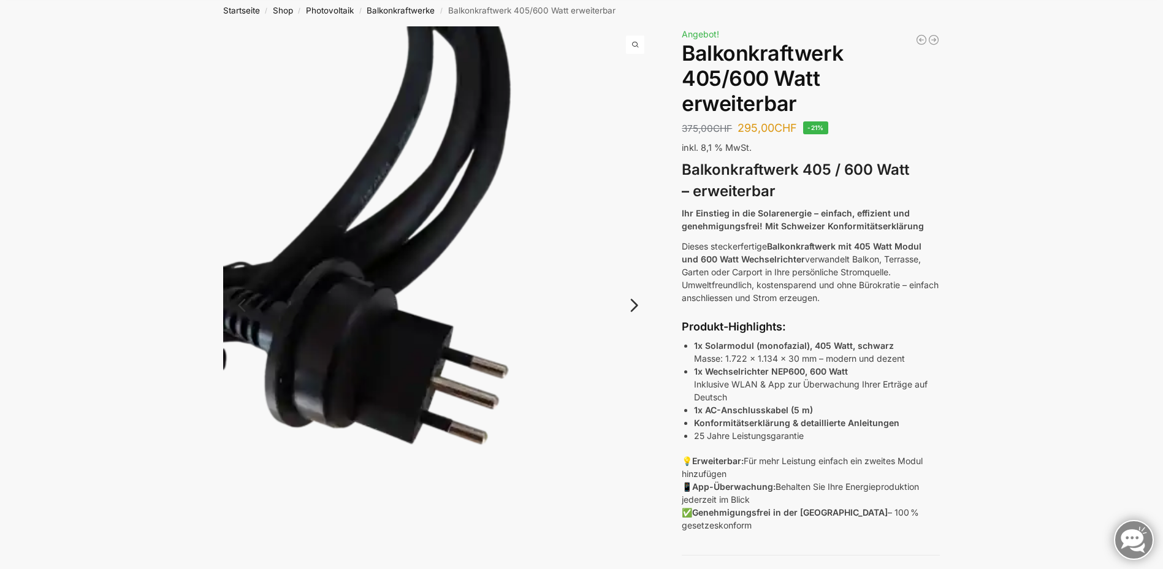
click at [637, 305] on link "Next" at bounding box center [632, 311] width 41 height 12
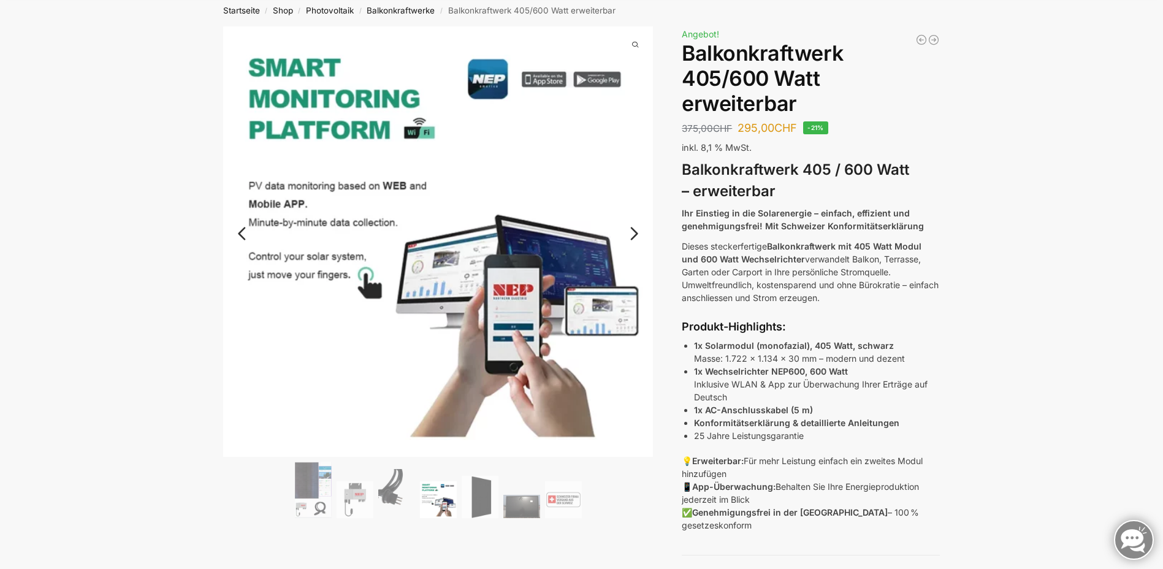
click at [636, 234] on link "Next" at bounding box center [632, 240] width 41 height 12
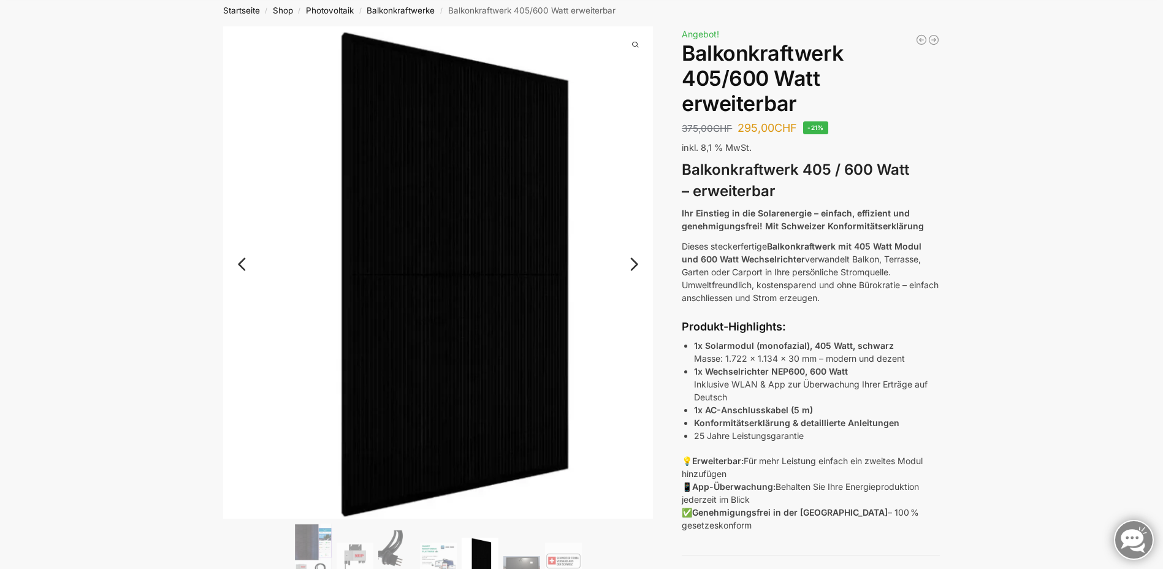
click at [637, 264] on link "Next" at bounding box center [632, 270] width 41 height 12
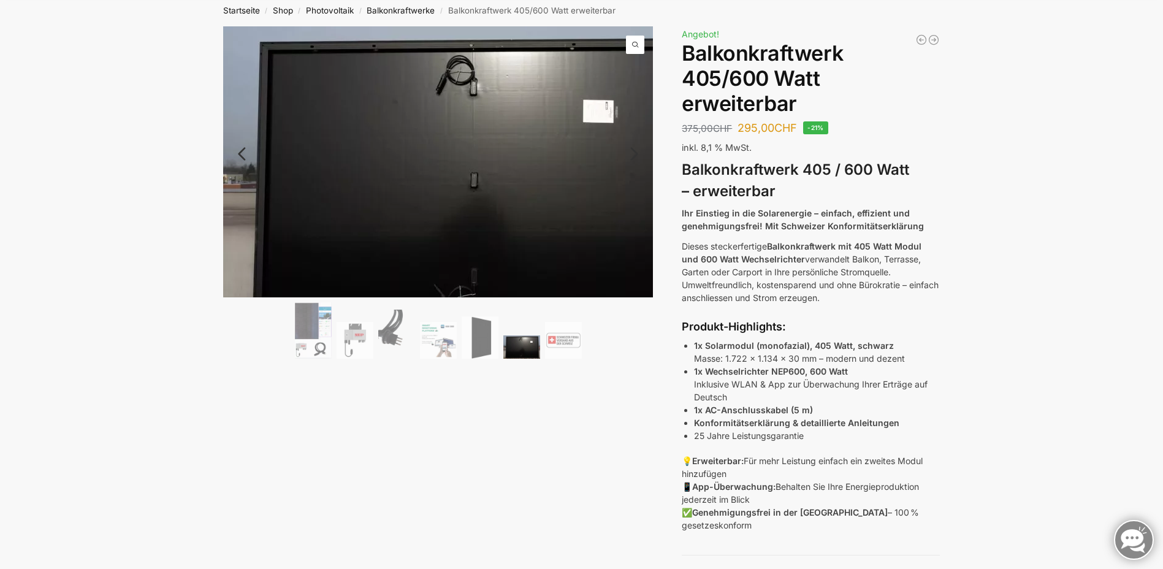
click at [637, 263] on img at bounding box center [468, 180] width 490 height 309
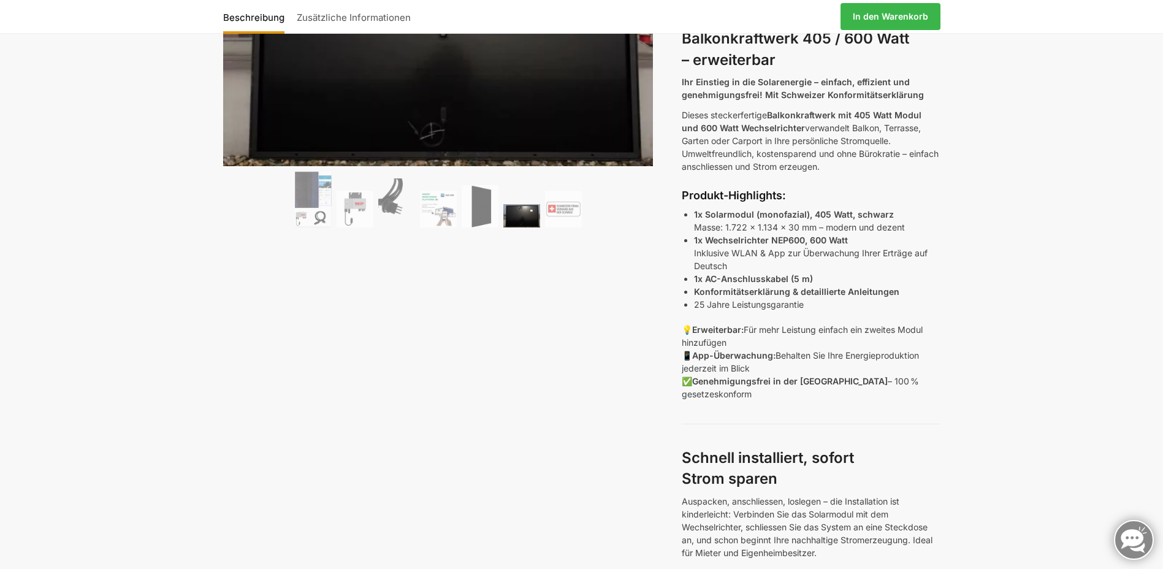
scroll to position [0, 0]
